Goal: Task Accomplishment & Management: Complete application form

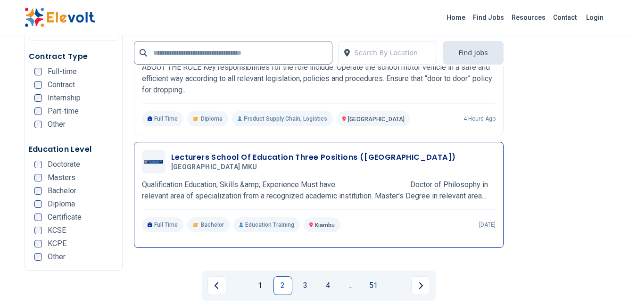
scroll to position [1865, 0]
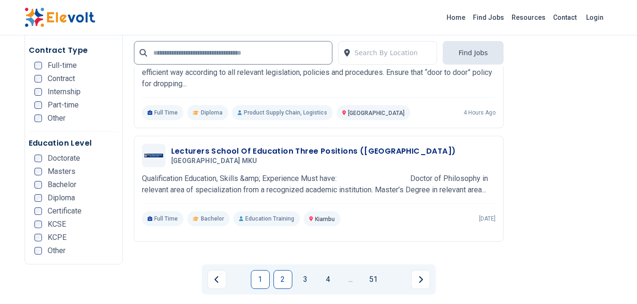
click at [265, 270] on link "1" at bounding box center [260, 279] width 19 height 19
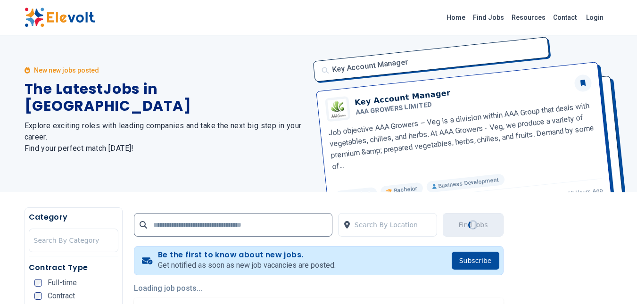
scroll to position [0, 0]
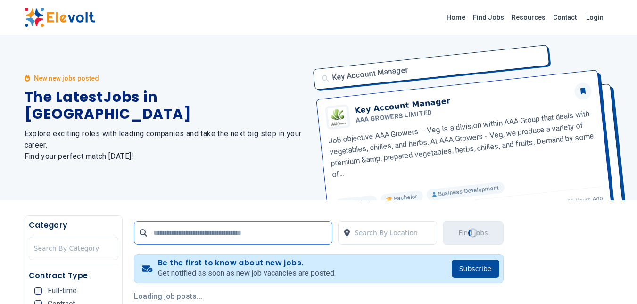
click at [265, 234] on input "text" at bounding box center [233, 233] width 198 height 24
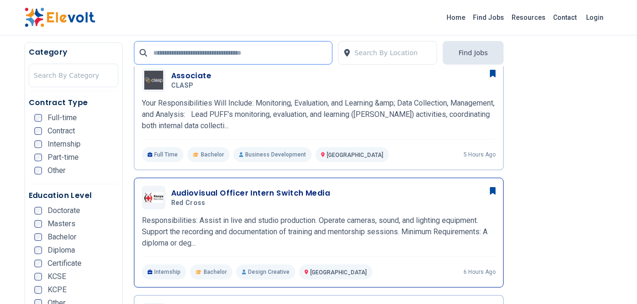
scroll to position [253, 0]
click at [335, 116] on p "Your Responsibilities Will Include: Monitoring, Evaluation, and Learning &amp; …" at bounding box center [318, 114] width 353 height 34
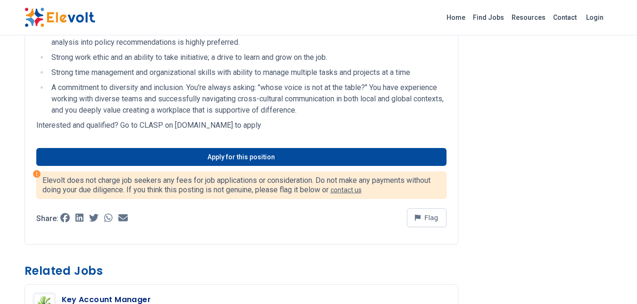
scroll to position [795, 0]
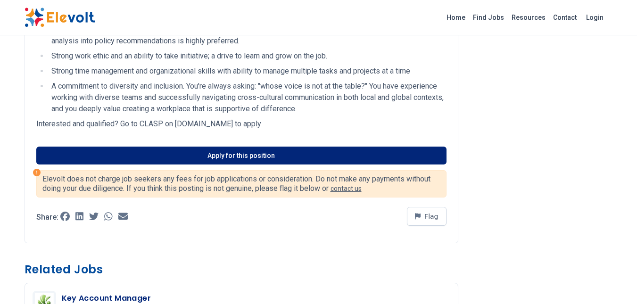
click at [286, 147] on link "Apply for this position" at bounding box center [241, 156] width 410 height 18
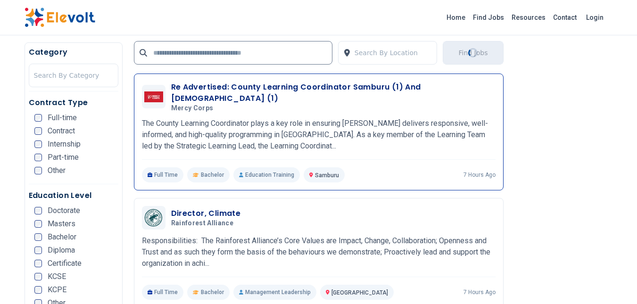
scroll to position [1855, 0]
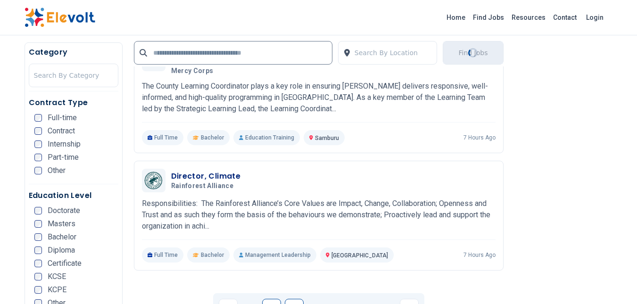
click at [295, 299] on link "2" at bounding box center [294, 308] width 19 height 19
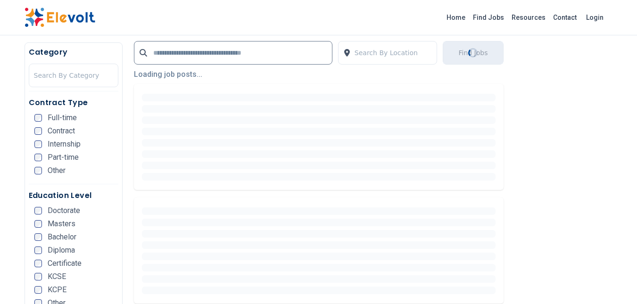
scroll to position [238, 0]
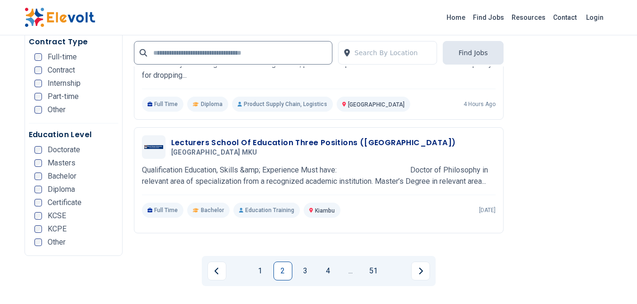
scroll to position [1900, 0]
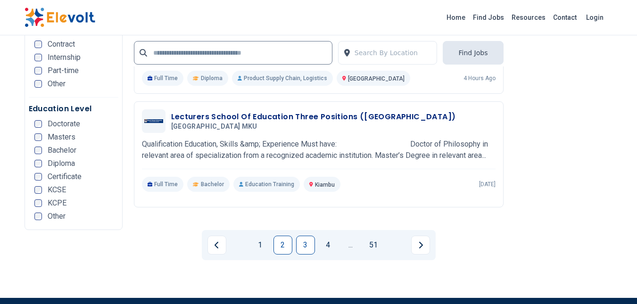
click at [300, 236] on link "3" at bounding box center [305, 245] width 19 height 19
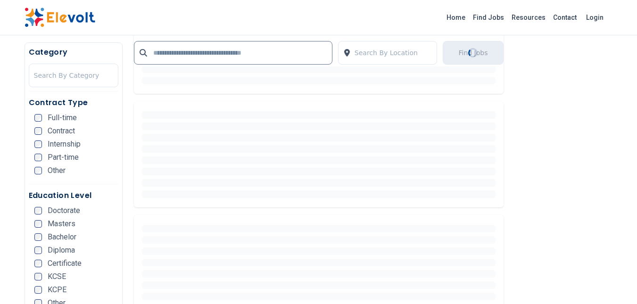
scroll to position [0, 0]
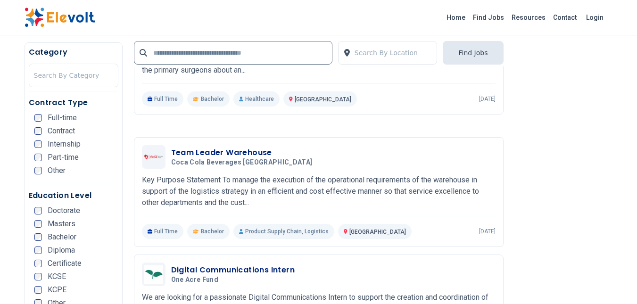
scroll to position [1283, 0]
